Goal: Information Seeking & Learning: Check status

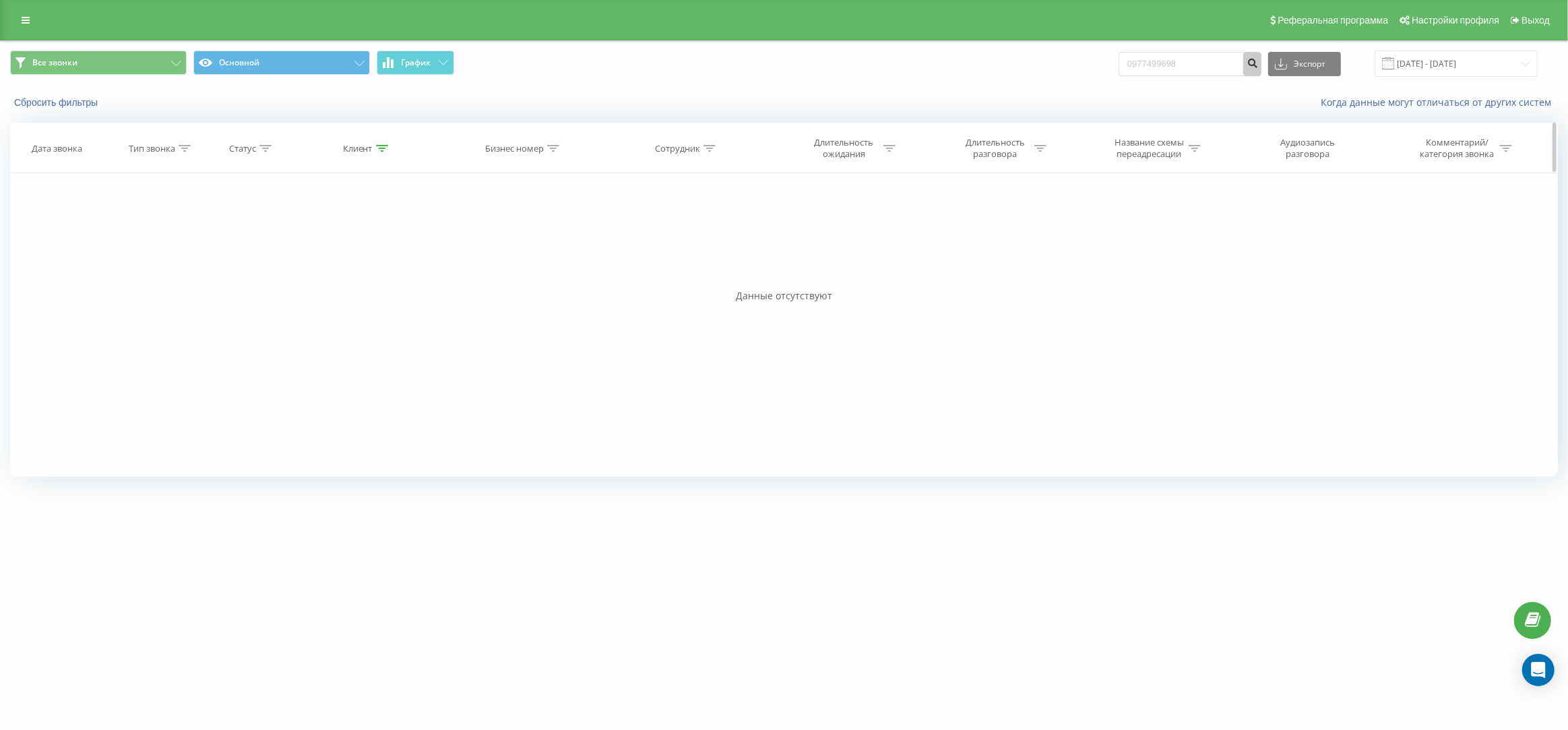
drag, startPoint x: 1267, startPoint y: 63, endPoint x: 1053, endPoint y: 134, distance: 225.5
click at [1258, 63] on icon "submit" at bounding box center [1252, 61] width 11 height 8
click at [58, 100] on button "Сбросить фильтры" at bounding box center [58, 102] width 95 height 12
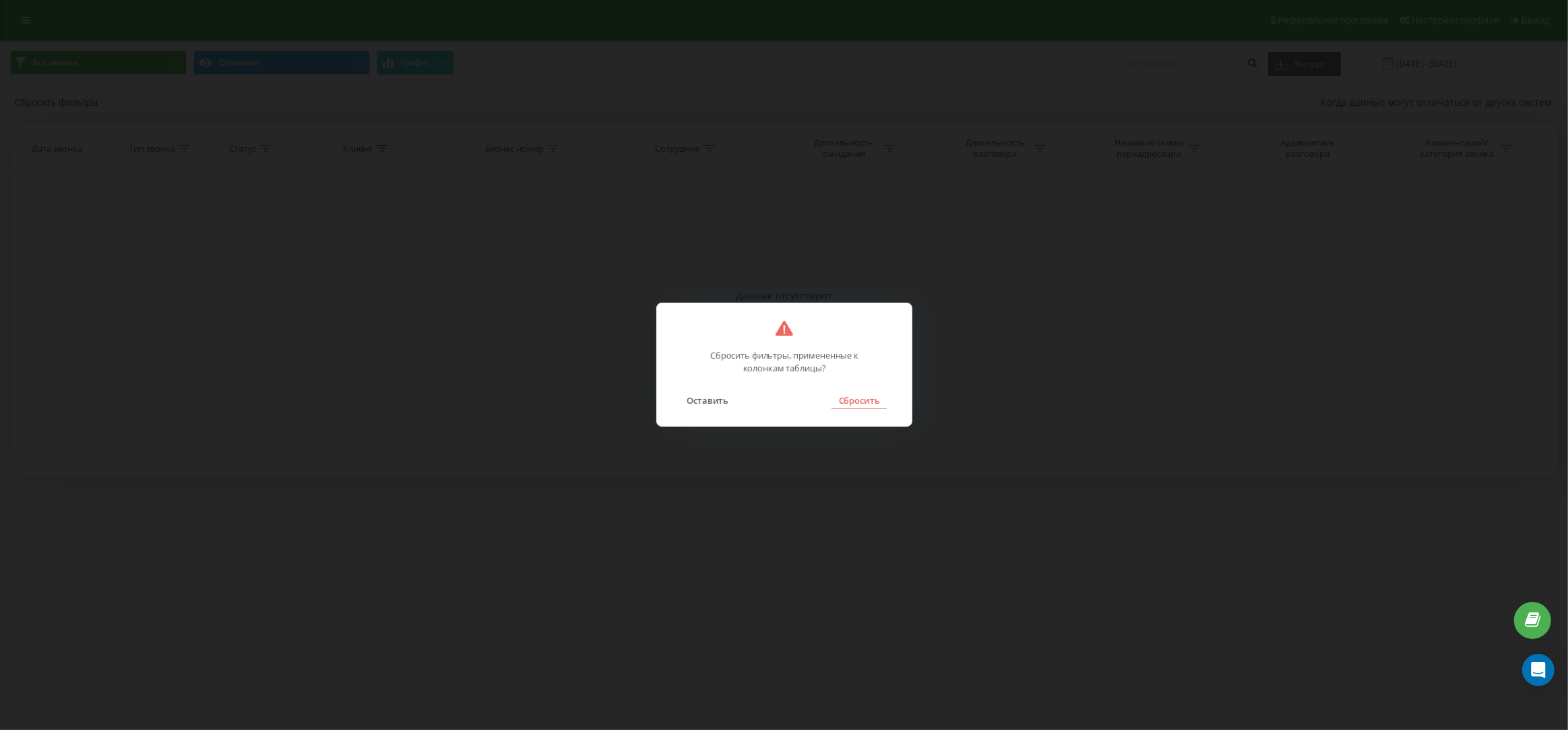
click at [849, 404] on button "Сбросить" at bounding box center [858, 400] width 54 height 17
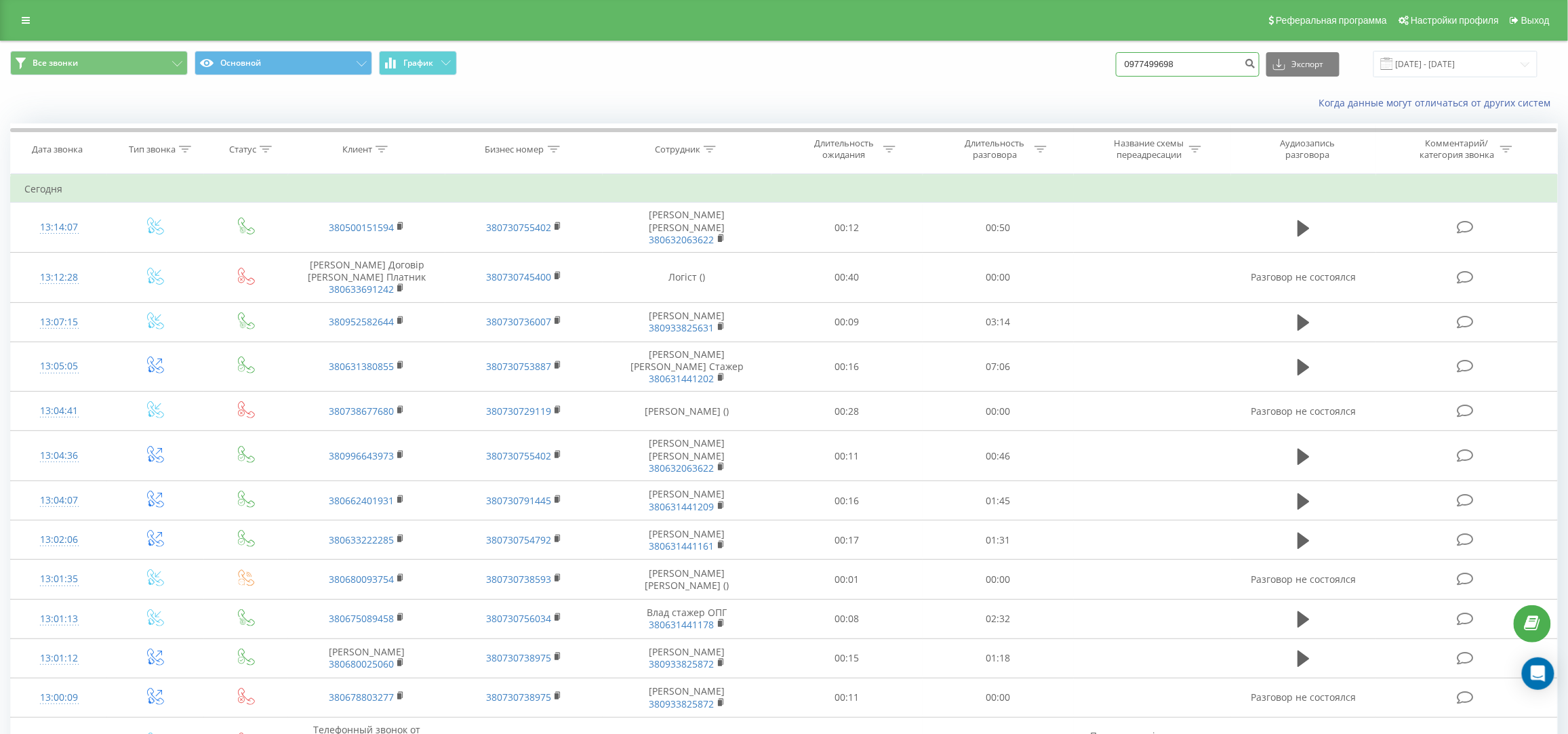
click at [1220, 69] on input "0977499698" at bounding box center [1187, 64] width 143 height 24
click at [543, 148] on div "Бизнес номер" at bounding box center [515, 149] width 59 height 11
click at [703, 151] on div "Сотрудник" at bounding box center [685, 149] width 61 height 11
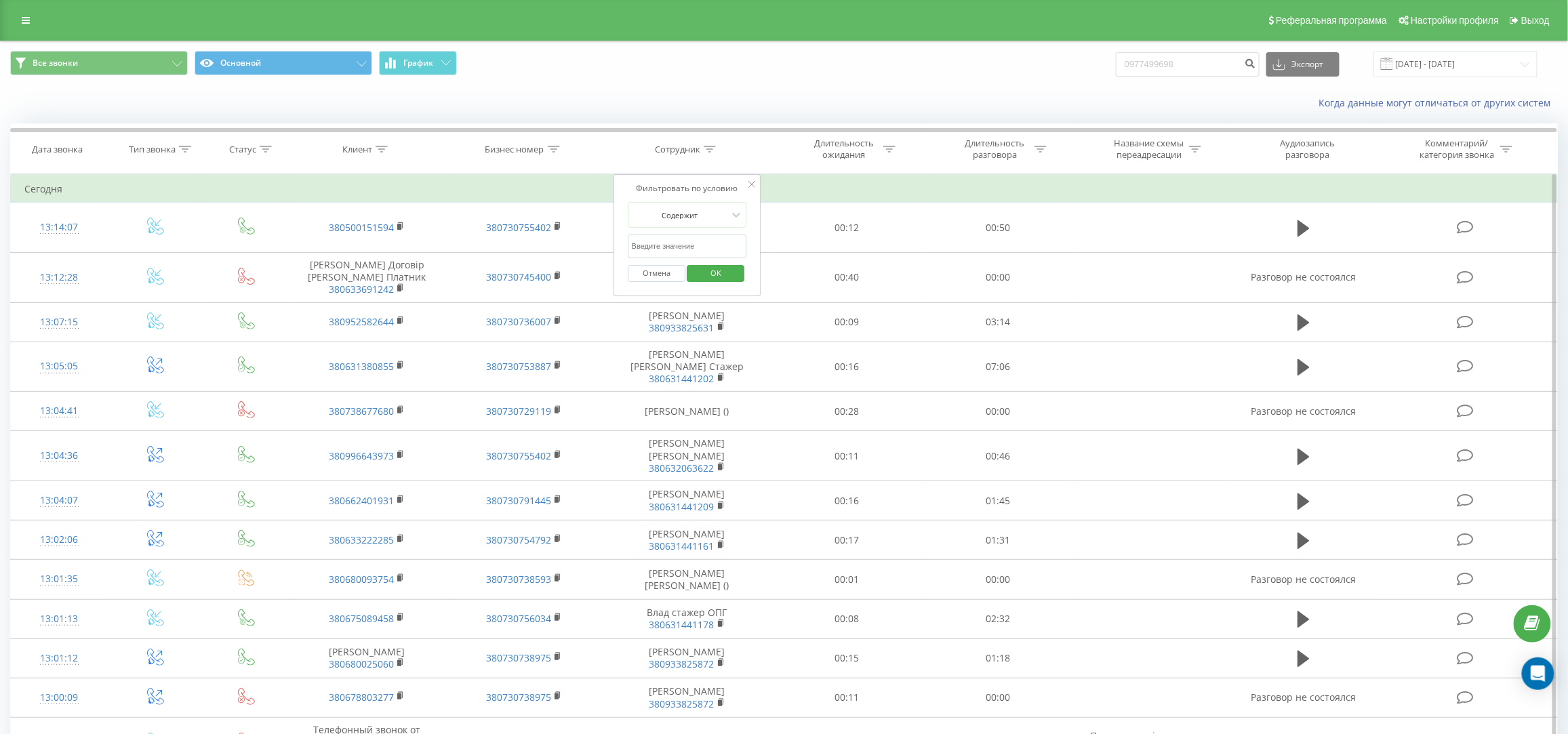
click at [672, 253] on input "text" at bounding box center [687, 246] width 120 height 24
type input "дмитро"
click button "OK" at bounding box center [716, 274] width 57 height 17
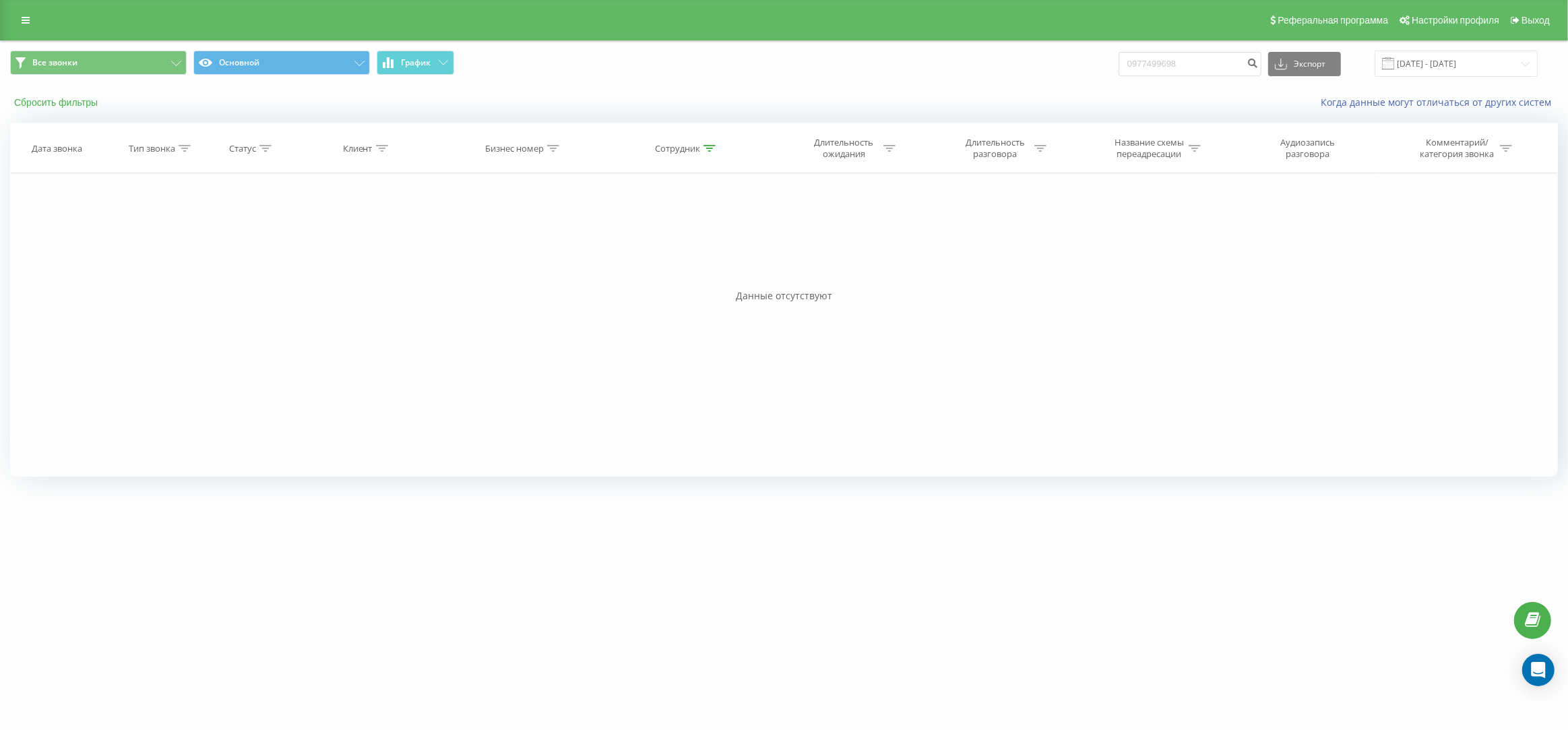
click at [59, 99] on button "Сбросить фильтры" at bounding box center [58, 102] width 95 height 12
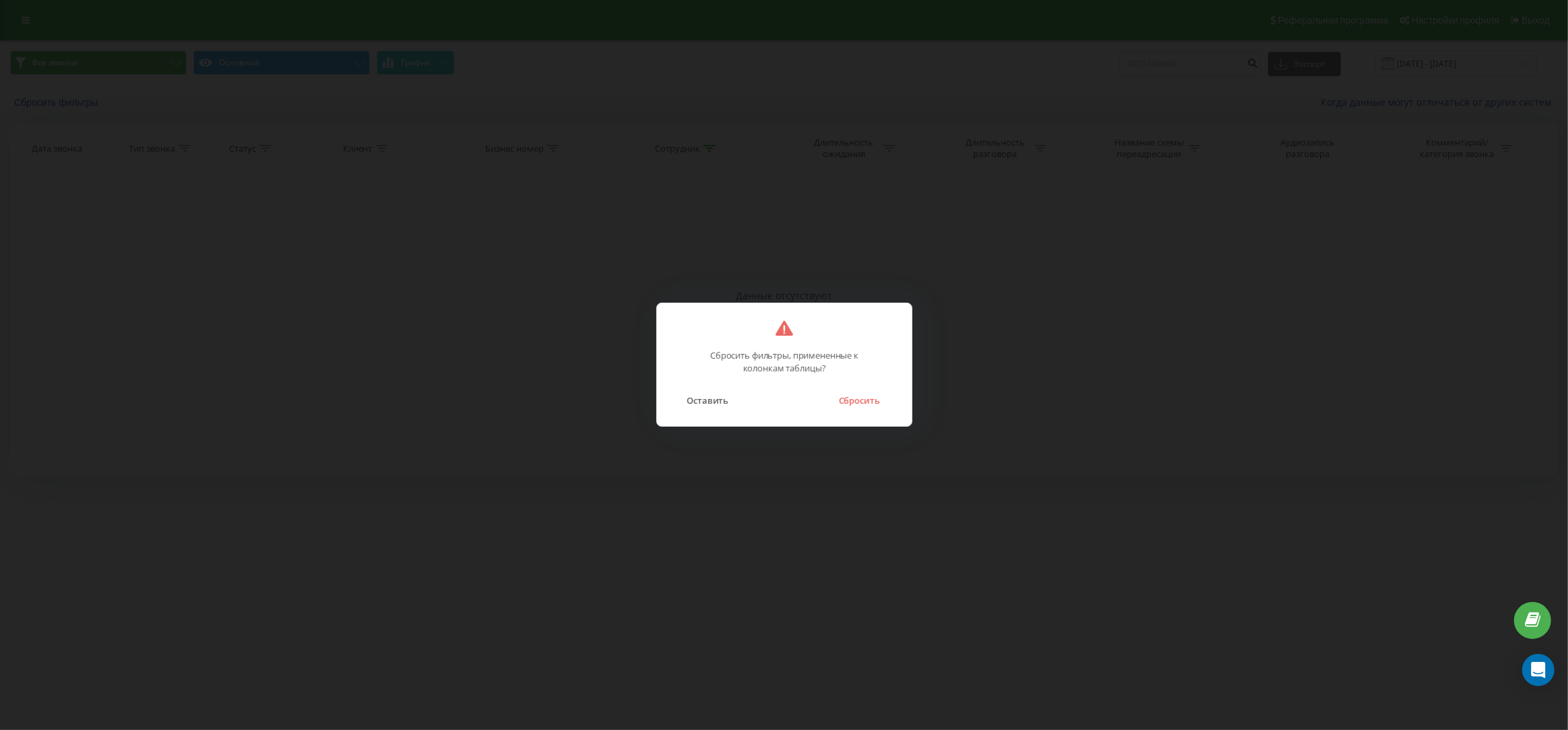
drag, startPoint x: 842, startPoint y: 391, endPoint x: 847, endPoint y: 398, distance: 8.6
click at [842, 391] on div "Оставить Сбросить" at bounding box center [784, 392] width 227 height 34
click at [847, 398] on button "Сбросить" at bounding box center [858, 400] width 54 height 17
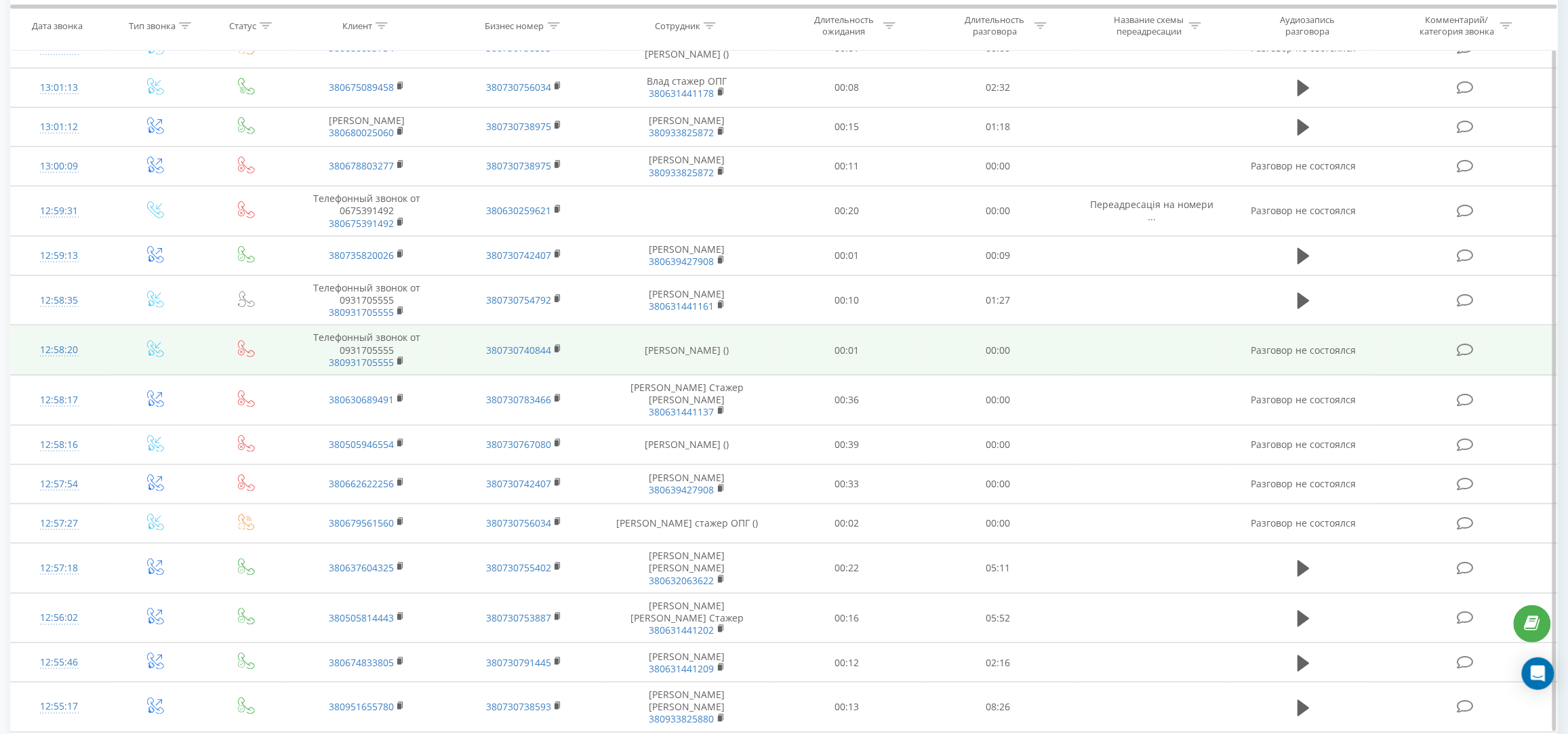
scroll to position [579, 0]
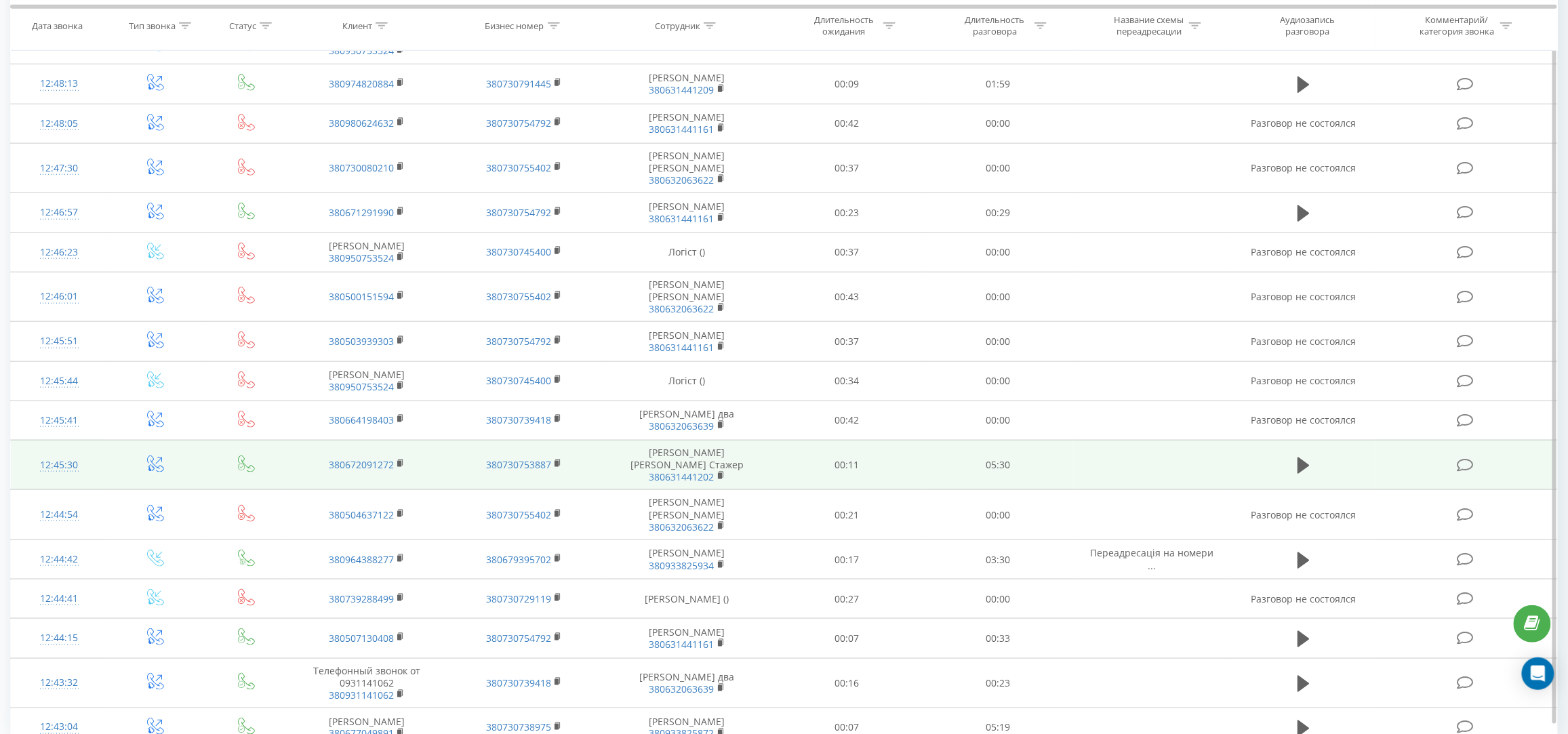
scroll to position [545, 0]
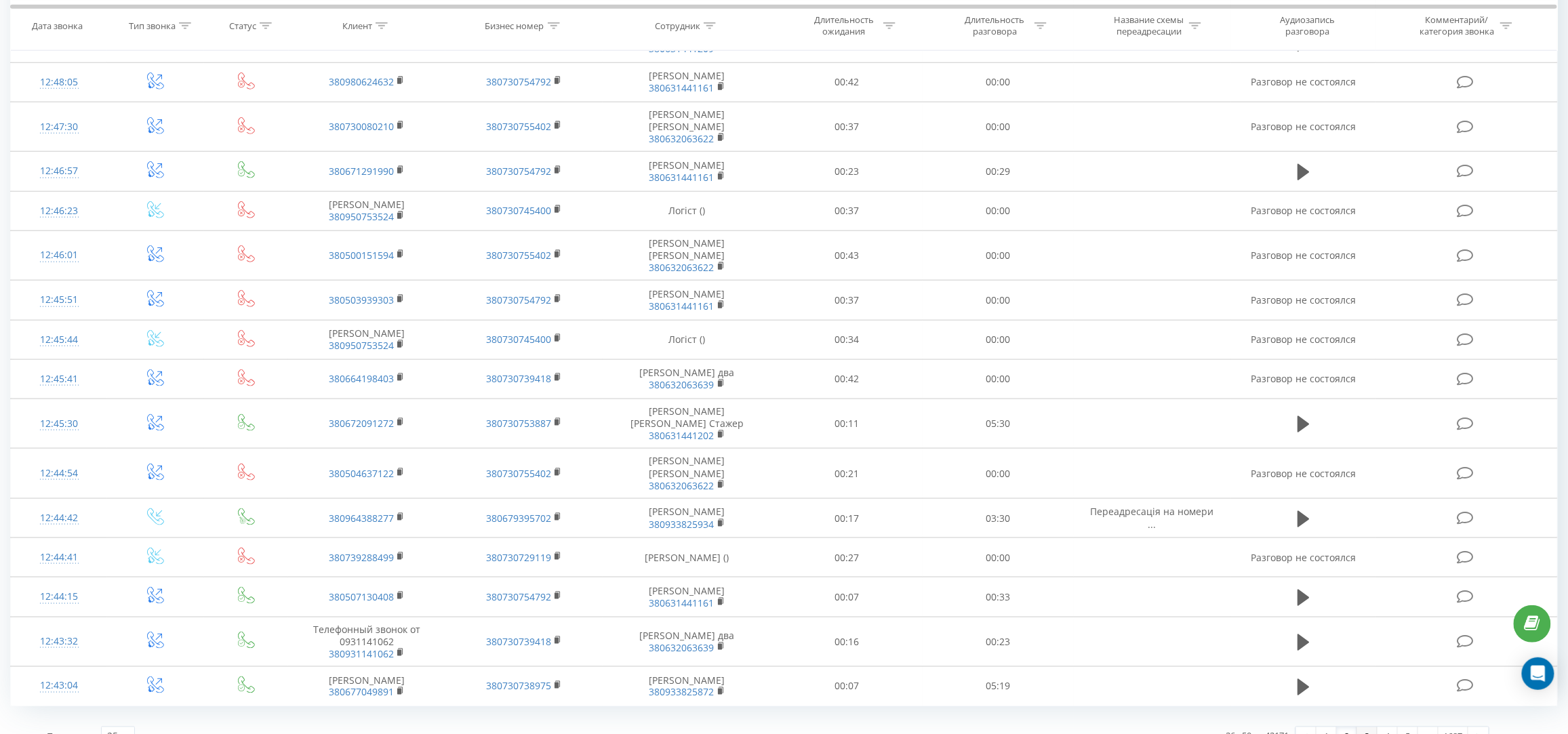
click at [1369, 727] on link "3" at bounding box center [1366, 736] width 20 height 19
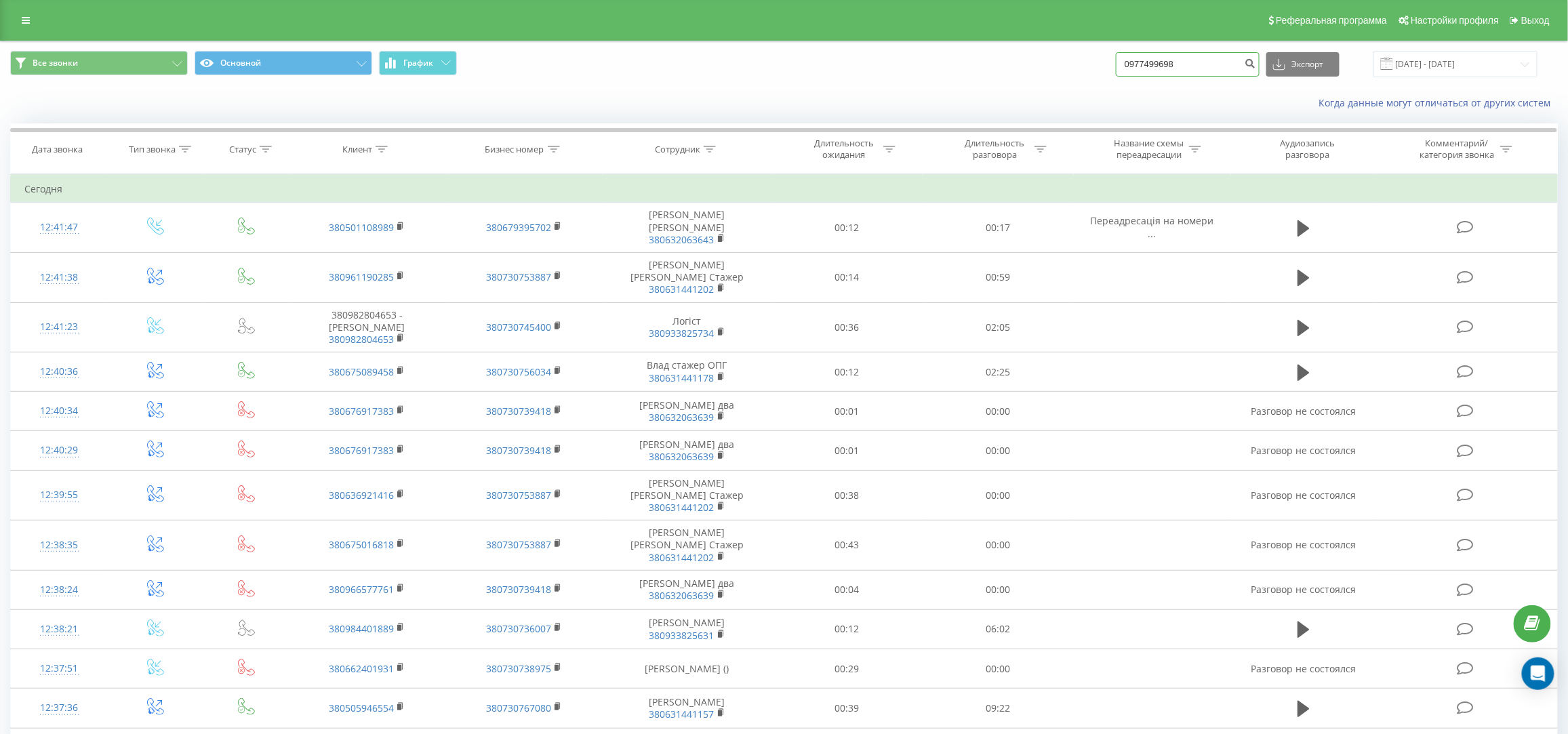
click at [1184, 66] on input "0977499698" at bounding box center [1187, 64] width 143 height 24
paste input "380979547680"
click at [1170, 61] on input "380979547680" at bounding box center [1187, 64] width 143 height 24
type input "0979547680"
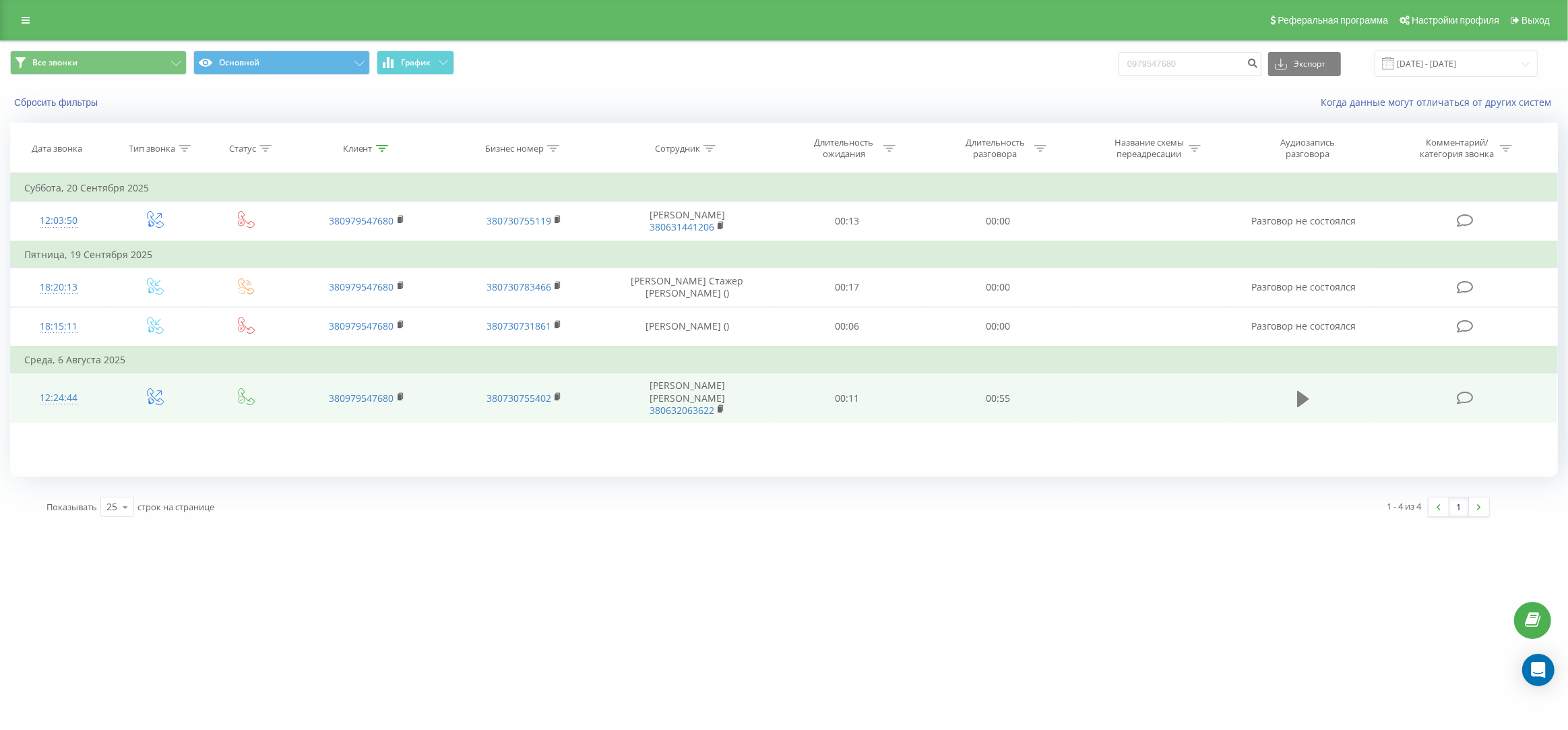
click at [1305, 390] on icon at bounding box center [1303, 399] width 12 height 19
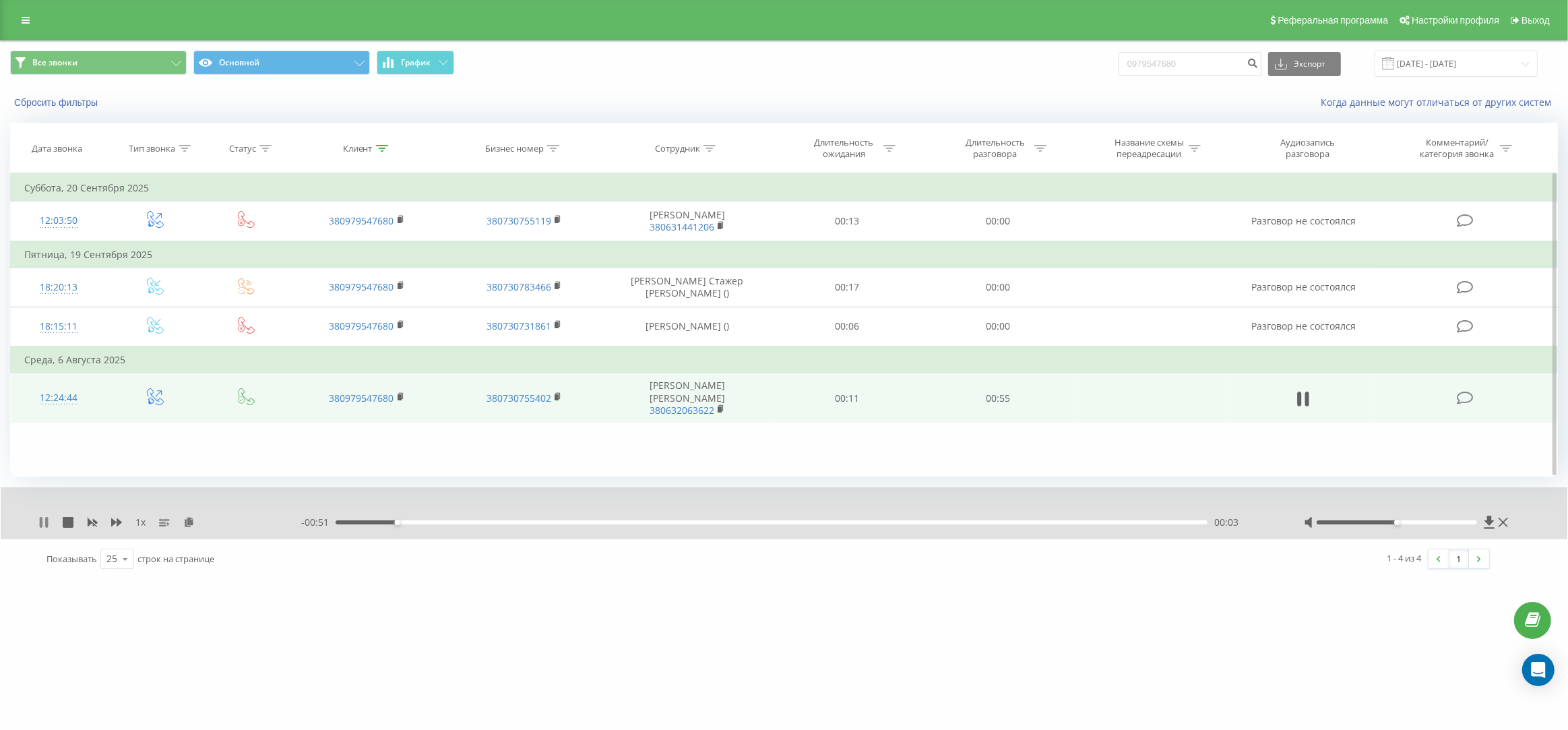
click at [46, 523] on icon at bounding box center [47, 523] width 3 height 11
